Goal: Information Seeking & Learning: Learn about a topic

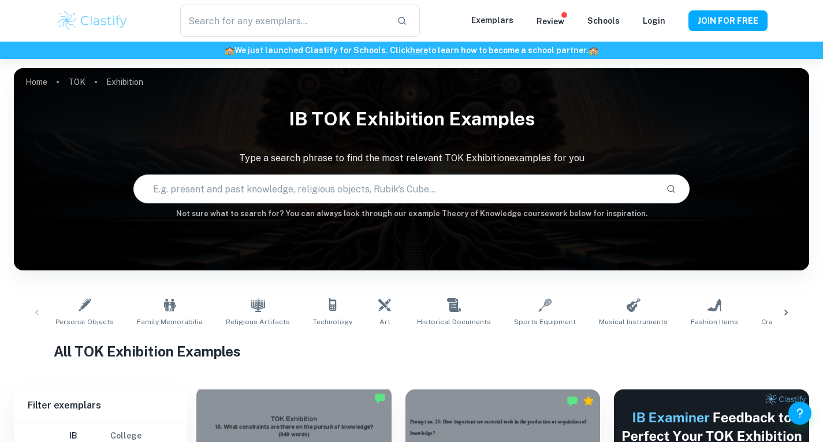
scroll to position [341, 0]
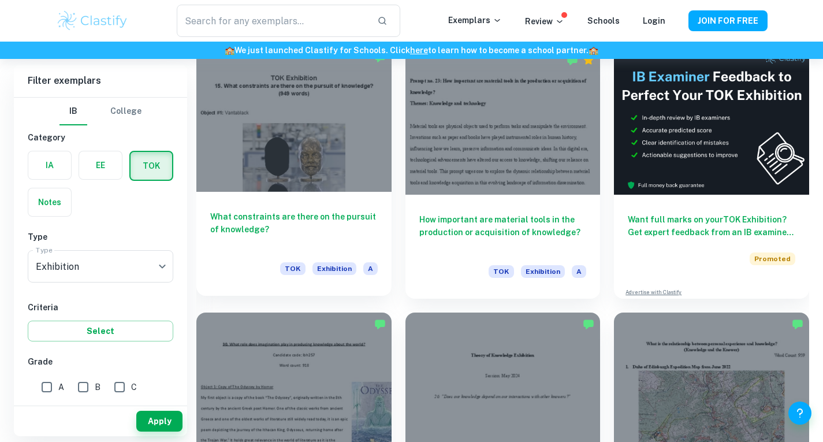
click at [361, 235] on h6 "What constraints are there on the pursuit of knowledge?" at bounding box center [294, 229] width 168 height 38
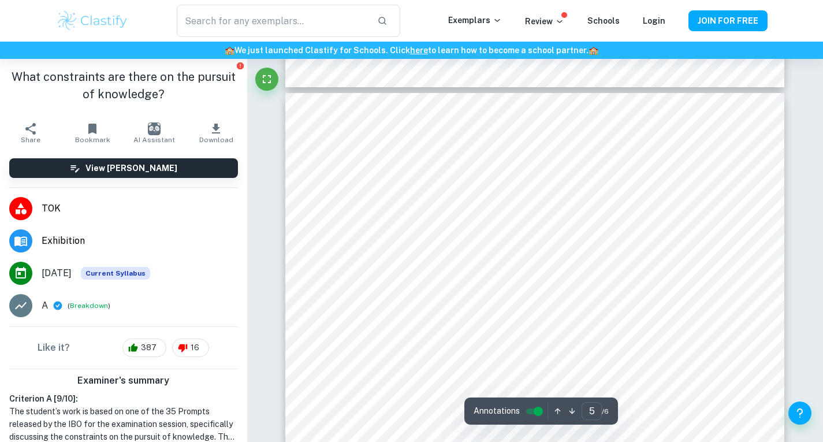
type input "6"
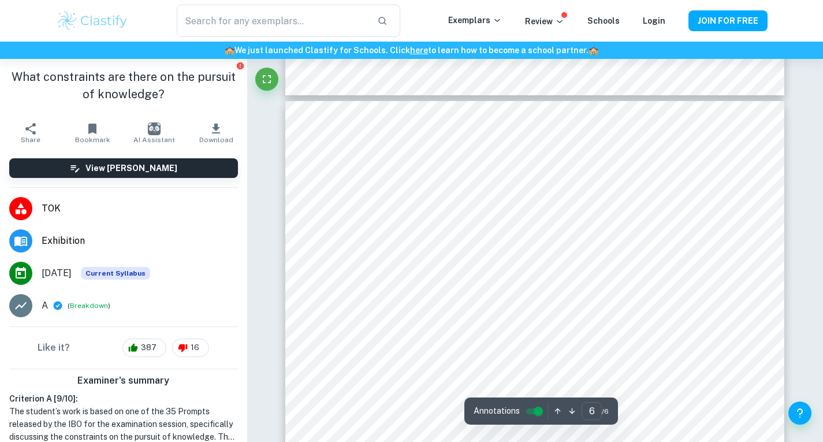
scroll to position [3388, 0]
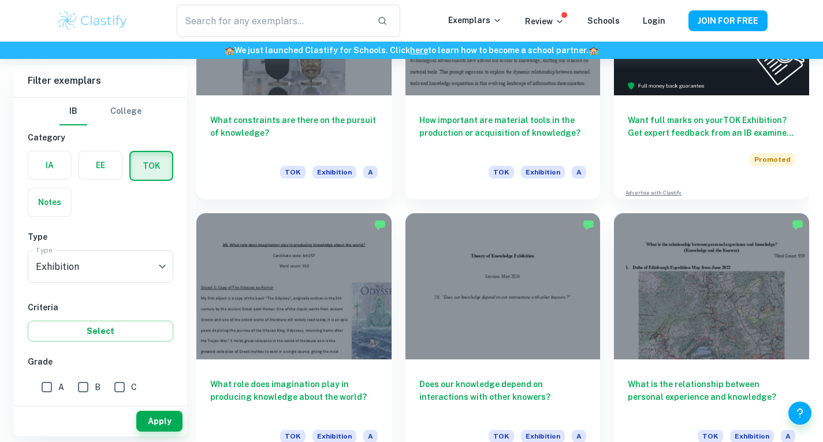
scroll to position [464, 0]
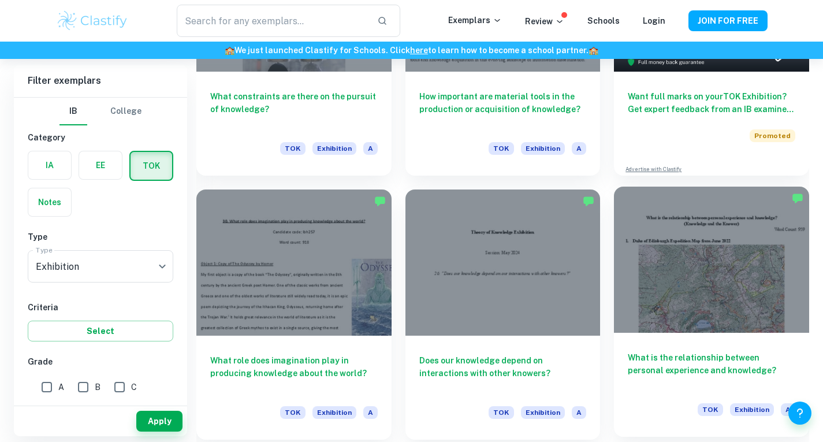
click at [791, 317] on div at bounding box center [711, 260] width 195 height 146
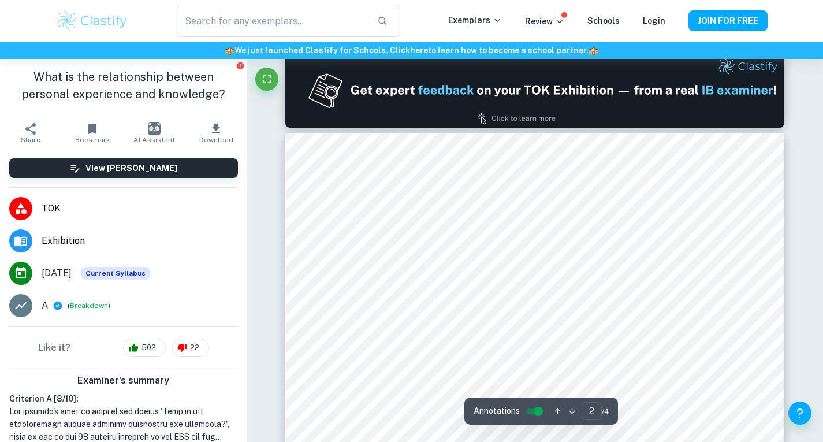
scroll to position [663, 0]
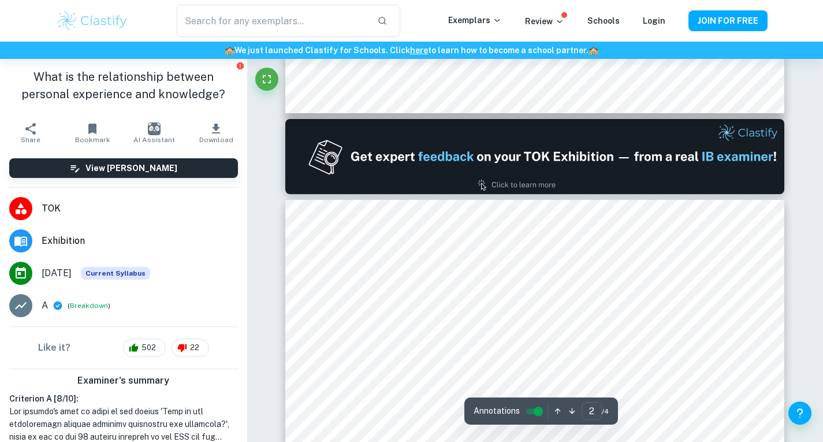
type input "1"
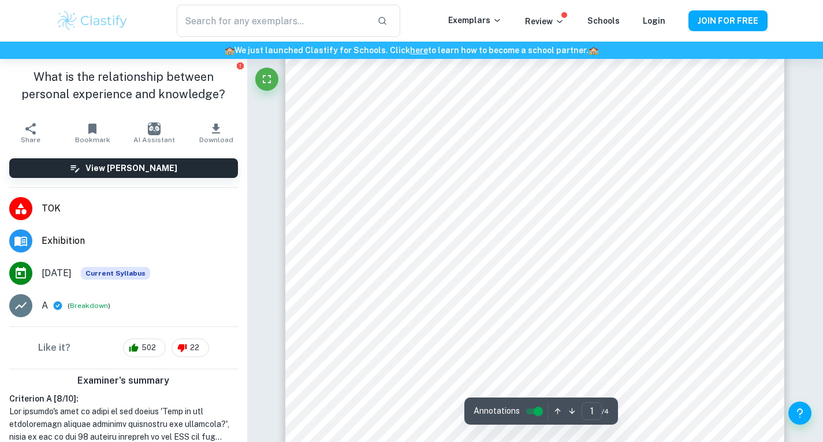
scroll to position [24, 0]
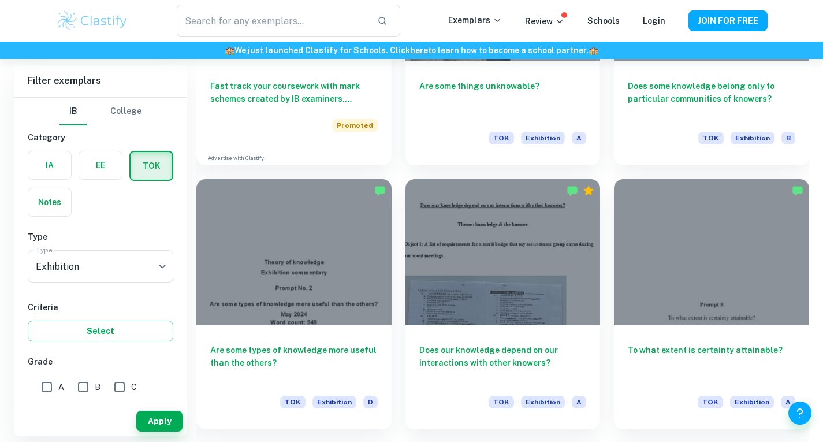
scroll to position [1002, 0]
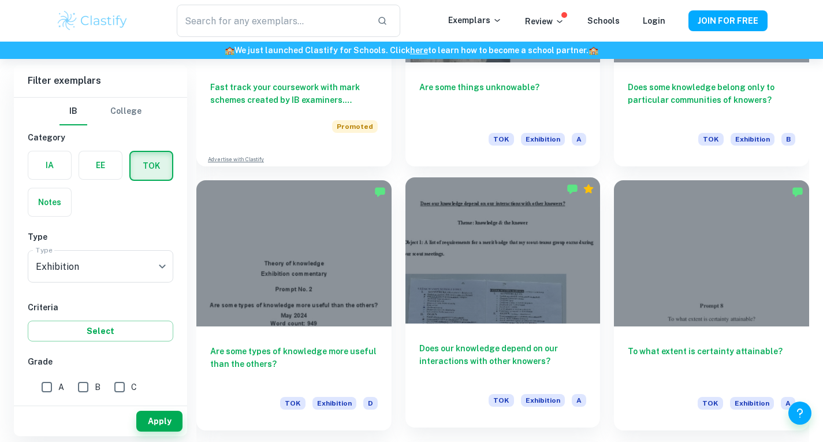
click at [577, 272] on div at bounding box center [503, 250] width 195 height 146
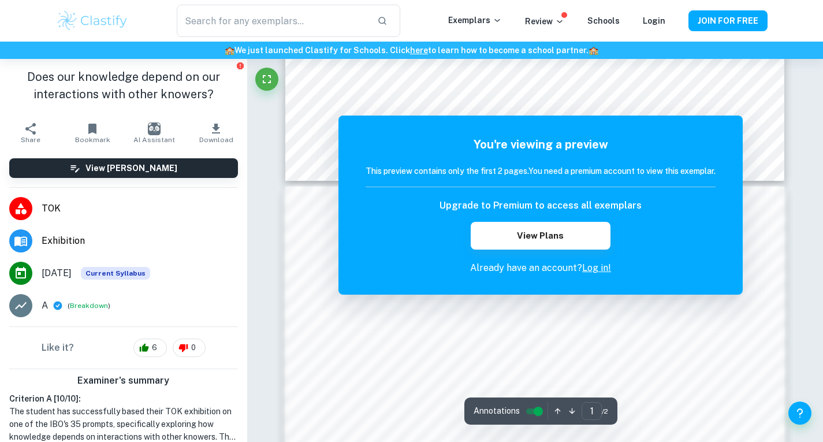
scroll to position [593, 0]
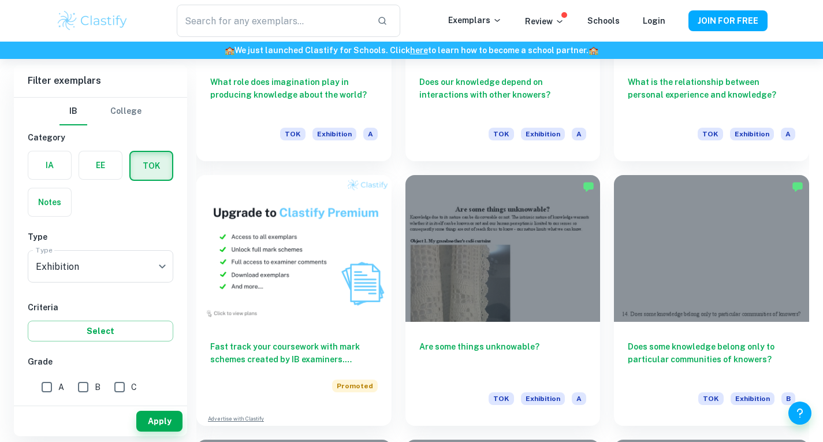
scroll to position [737, 0]
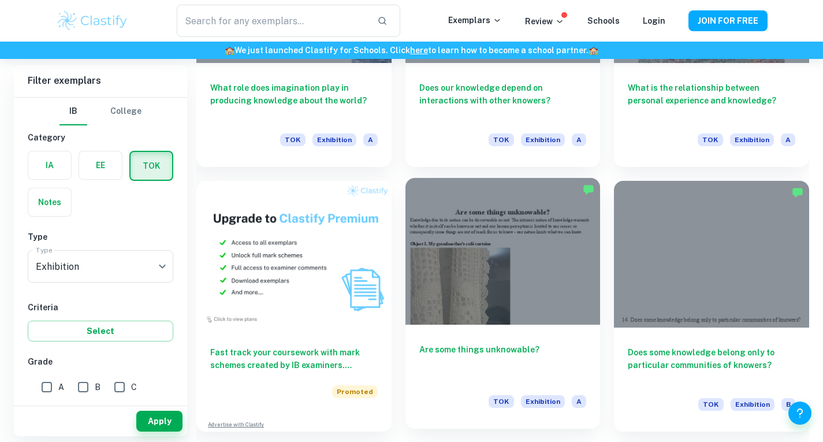
click at [555, 277] on div at bounding box center [503, 251] width 195 height 146
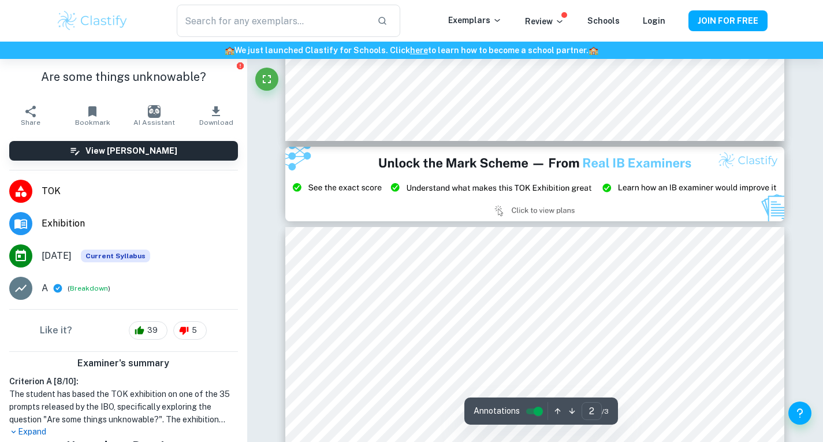
type input "3"
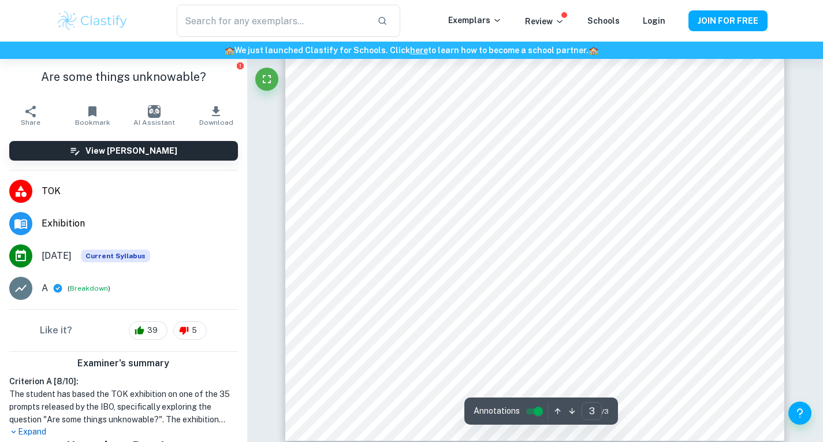
scroll to position [1928, 0]
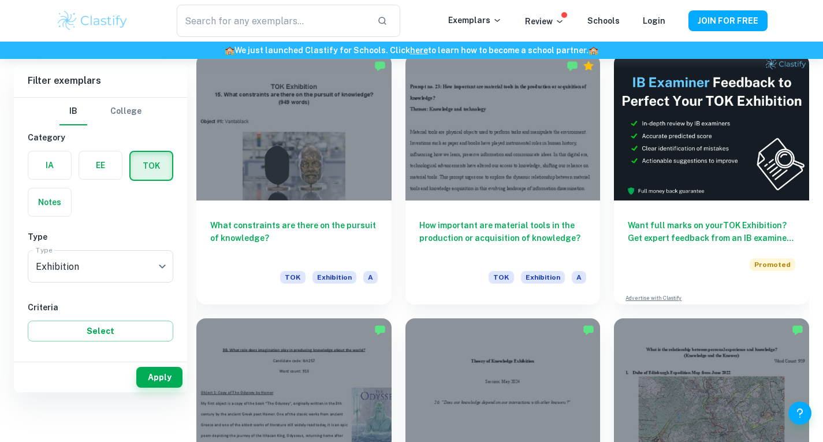
scroll to position [281, 0]
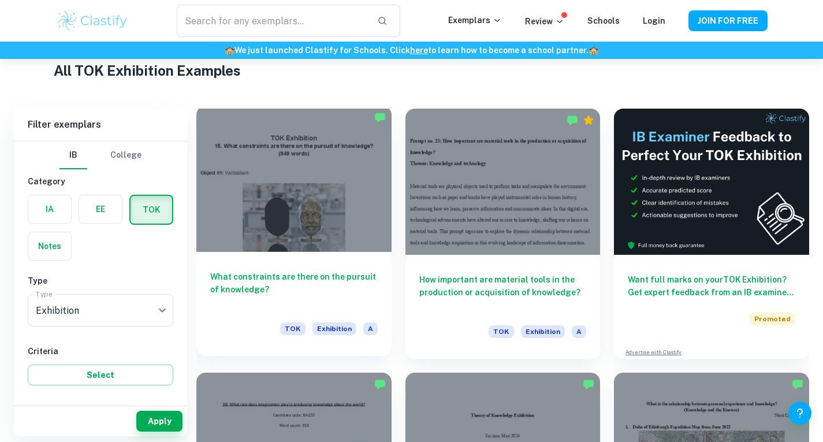
click at [359, 257] on div "What constraints are there on the pursuit of knowledge? TOK Exhibition A" at bounding box center [293, 304] width 195 height 104
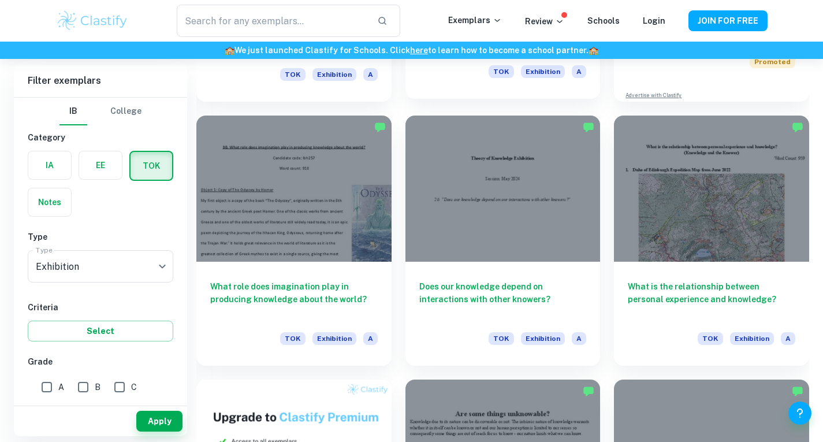
scroll to position [544, 0]
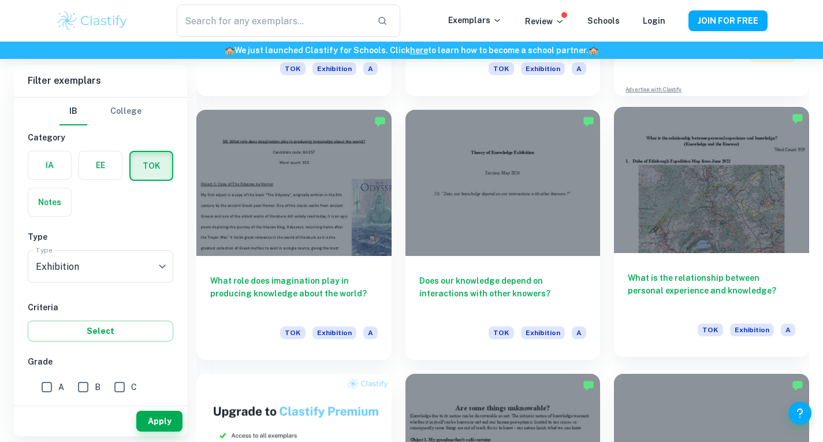
click at [714, 299] on h6 "What is the relationship between personal experience and knowledge?" at bounding box center [712, 291] width 168 height 38
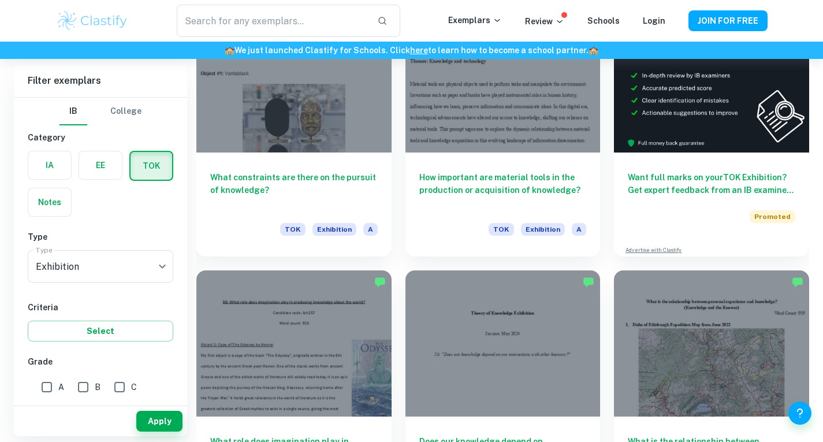
scroll to position [383, 0]
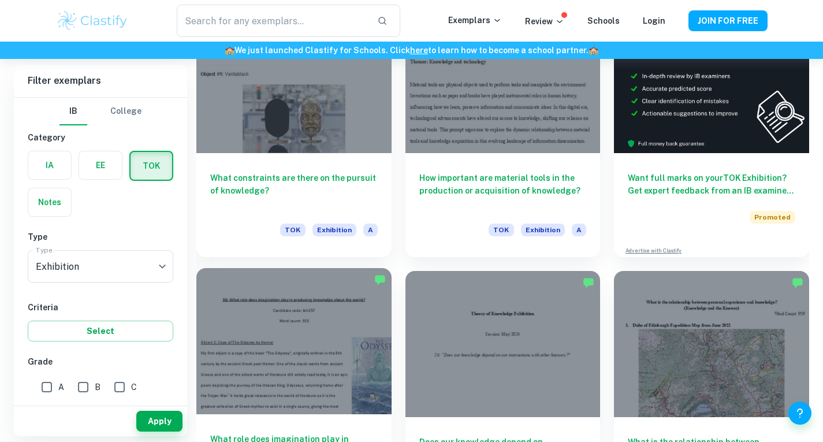
click at [335, 302] on div at bounding box center [293, 341] width 195 height 146
